Goal: Book appointment/travel/reservation

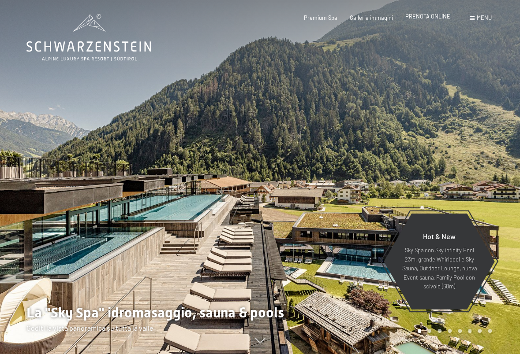
click at [432, 17] on span "PRENOTA ONLINE" at bounding box center [427, 16] width 45 height 7
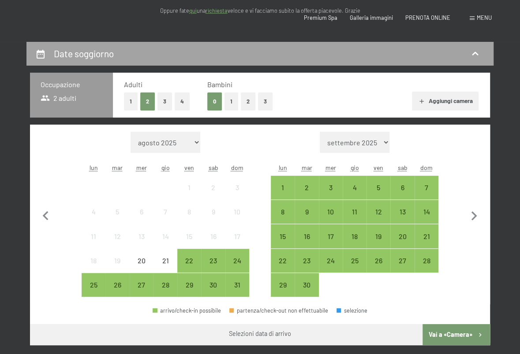
scroll to position [220, 0]
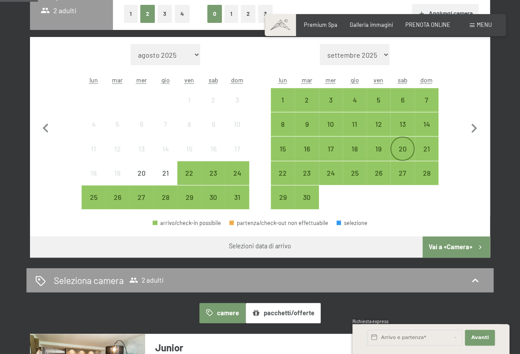
click at [403, 149] on div "20" at bounding box center [402, 156] width 22 height 22
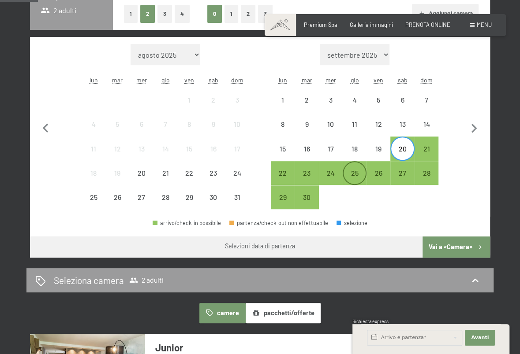
click at [348, 174] on div "25" at bounding box center [354, 181] width 22 height 22
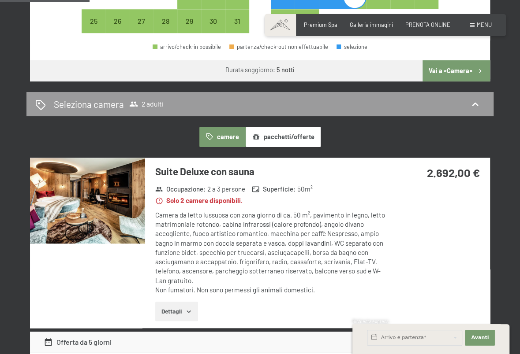
scroll to position [352, 0]
